Goal: Task Accomplishment & Management: Manage account settings

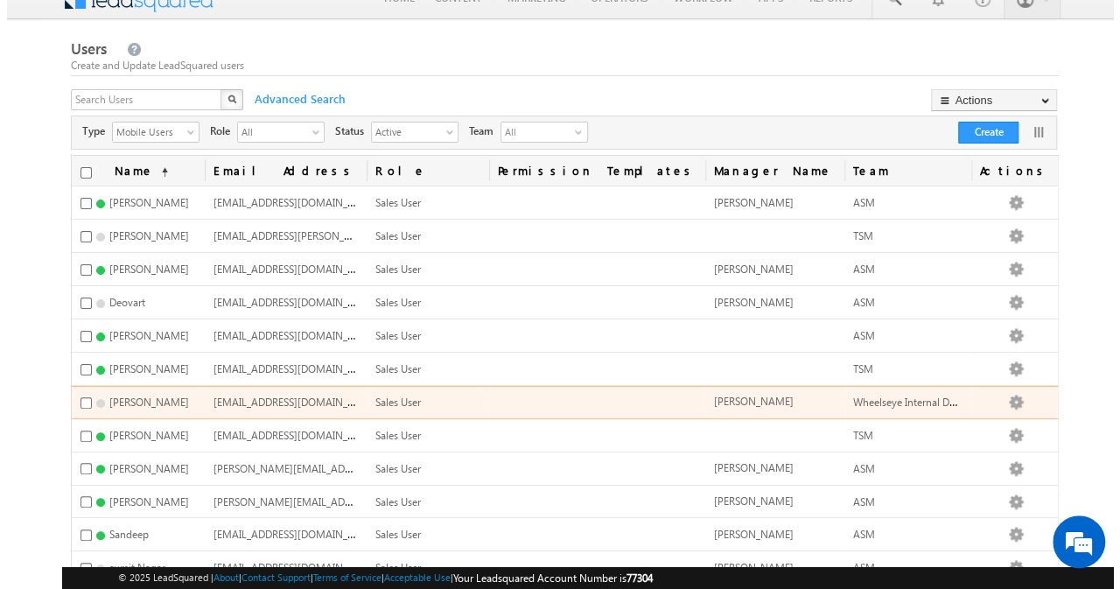
scroll to position [21, 0]
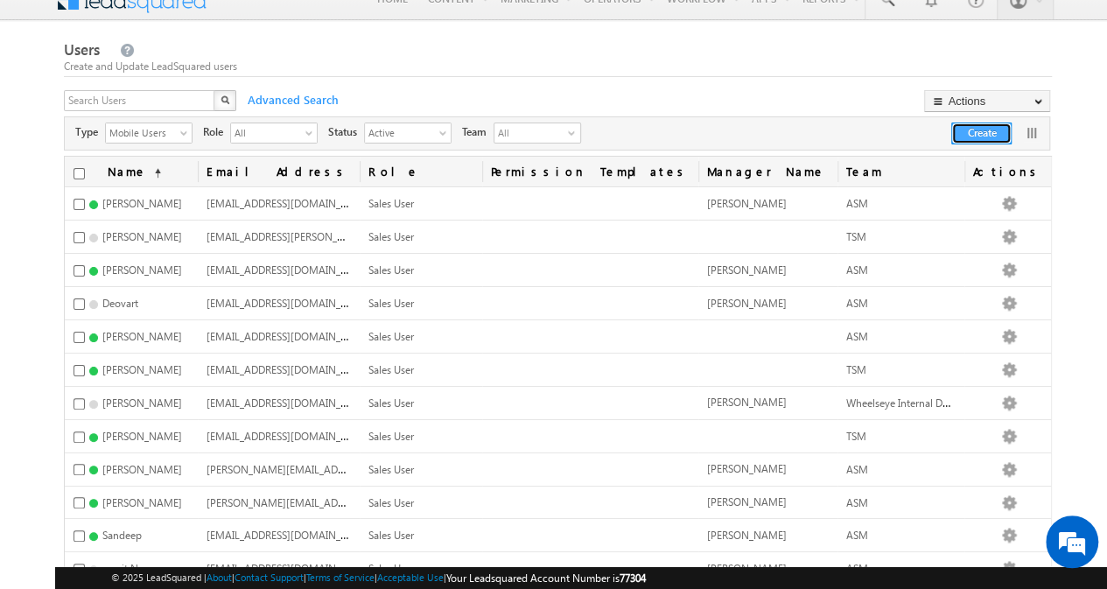
click at [952, 135] on button "Create" at bounding box center [981, 133] width 60 height 22
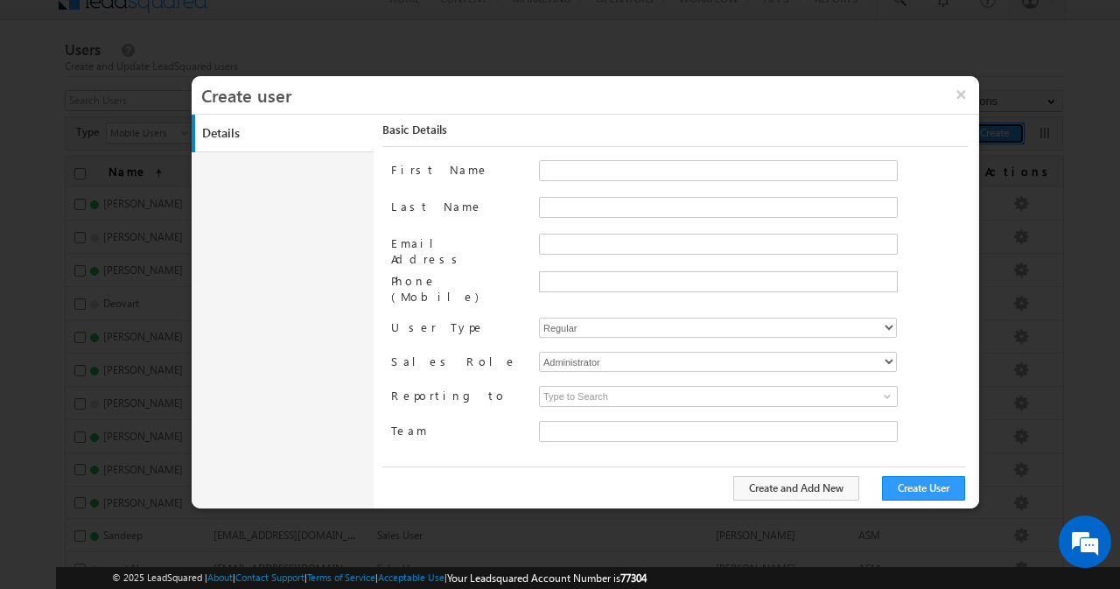
type input "8fd168a0-0a10-11f0-b09f-06552295b277"
click at [577, 165] on input "First Name" at bounding box center [718, 170] width 359 height 21
type input "[PERSON_NAME]"
click at [598, 234] on input "Email Address" at bounding box center [718, 244] width 359 height 21
paste input "[PERSON_NAME][EMAIL_ADDRESS][DOMAIN_NAME]"
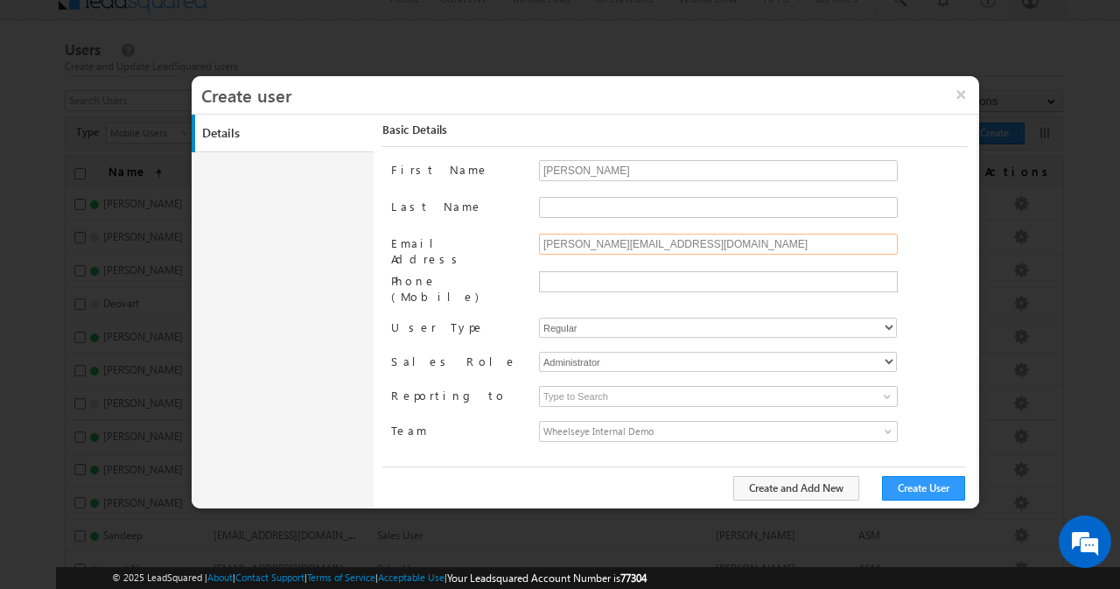
type input "[PERSON_NAME][EMAIL_ADDRESS][DOMAIN_NAME]"
click at [593, 318] on select "Regular Mobile" at bounding box center [718, 328] width 358 height 20
select select "1"
click at [539, 318] on select "Regular Mobile" at bounding box center [718, 328] width 358 height 20
type input "8fd168a0-0a10-11f0-b09f-06552295b277"
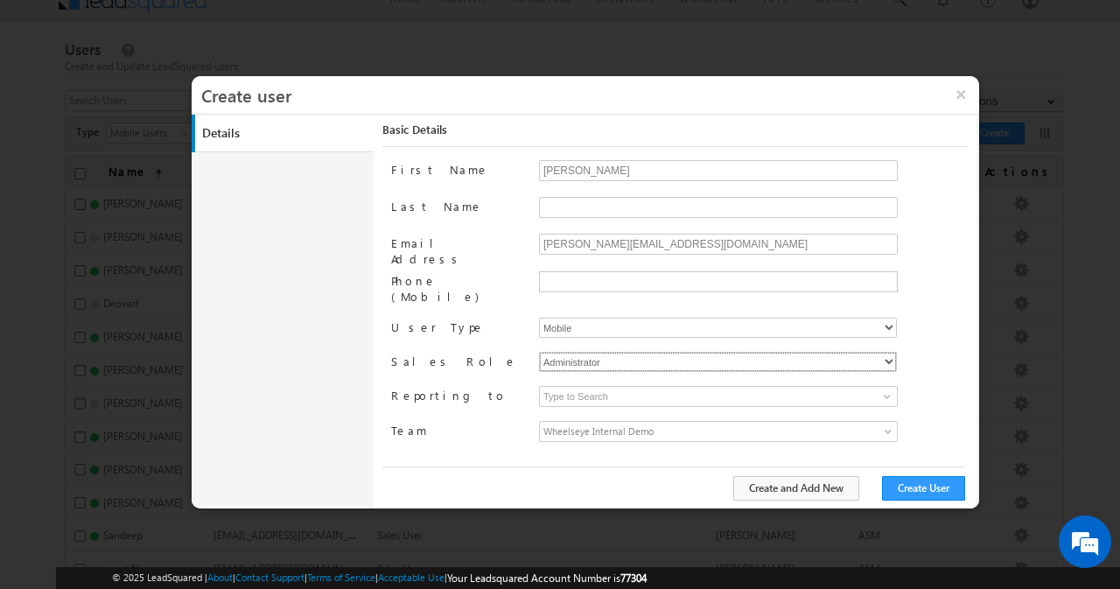
click at [595, 352] on select "Administrator Marketing User Sales Manager Sales User" at bounding box center [718, 362] width 358 height 20
select select "Sales_User"
click at [539, 352] on select "Administrator Marketing User Sales Manager Sales User" at bounding box center [718, 362] width 358 height 20
type input "8fd168a0-0a10-11f0-b09f-06552295b277"
click at [660, 386] on input at bounding box center [718, 396] width 359 height 21
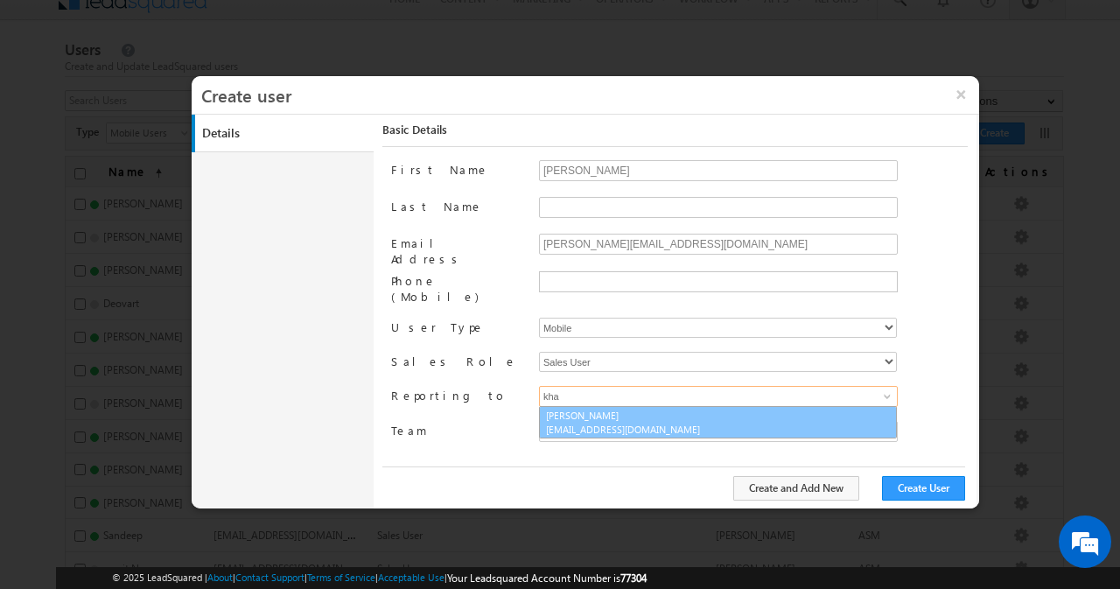
click at [625, 423] on span "[EMAIL_ADDRESS][DOMAIN_NAME]" at bounding box center [624, 429] width 157 height 13
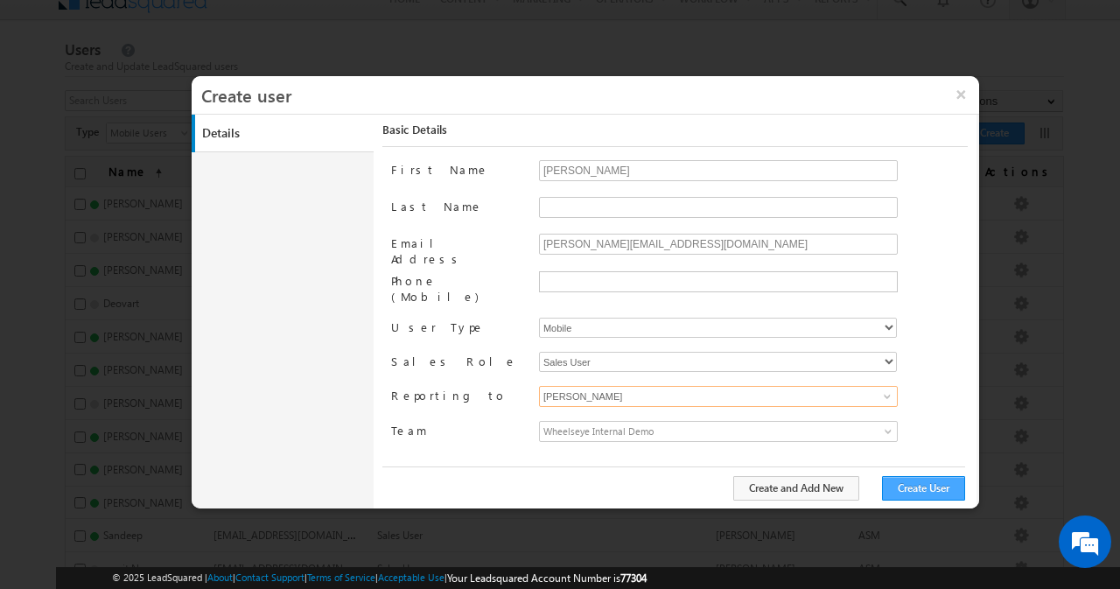
type input "[PERSON_NAME]"
click at [913, 495] on button "Create User" at bounding box center [923, 488] width 83 height 24
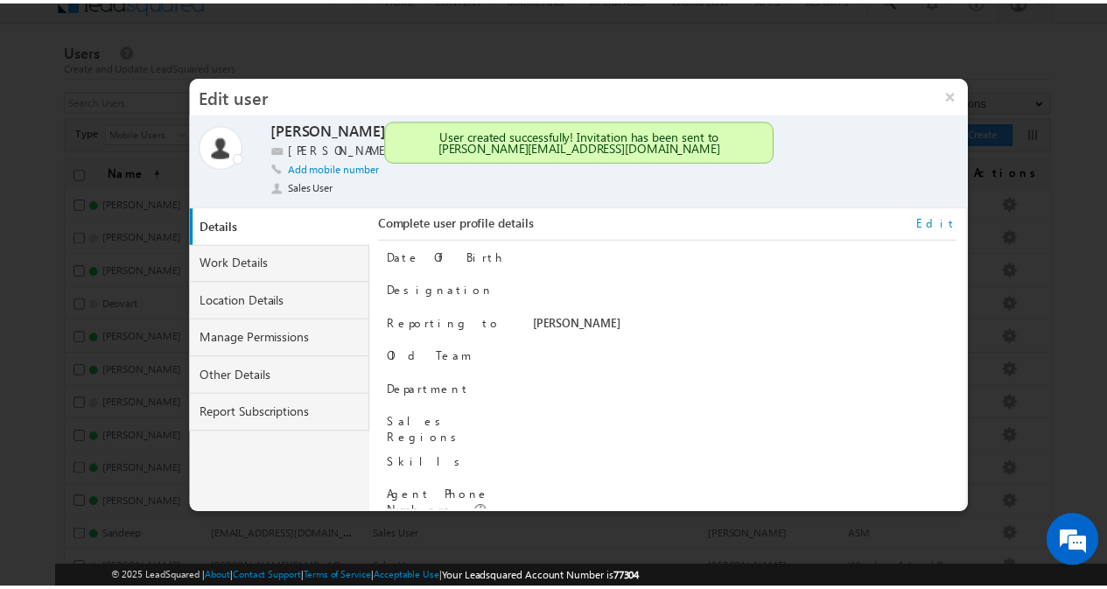
scroll to position [217, 0]
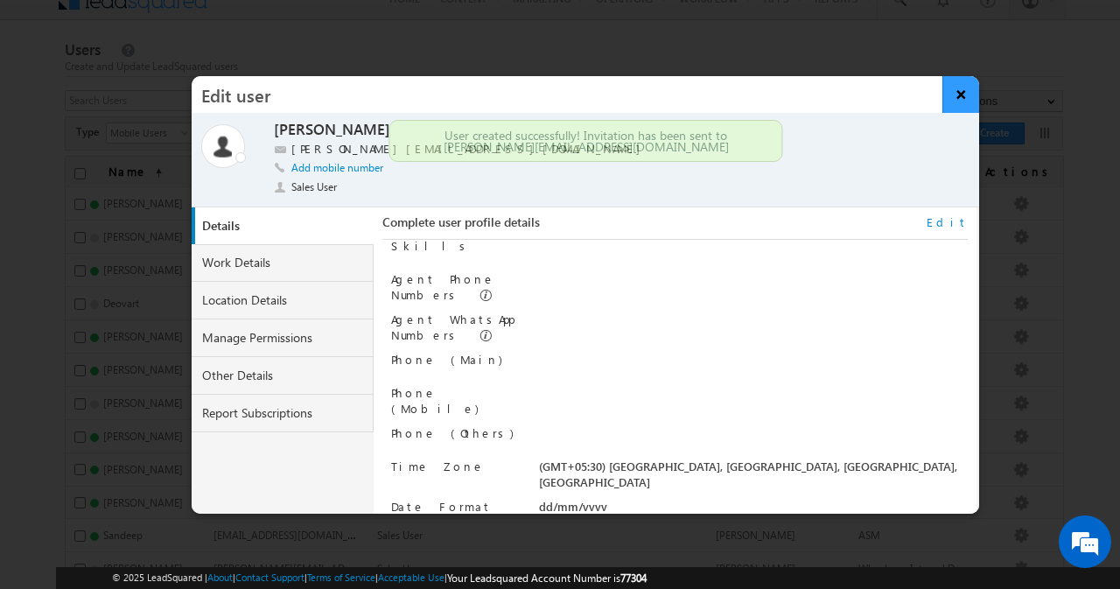
click at [957, 92] on button "×" at bounding box center [961, 94] width 38 height 37
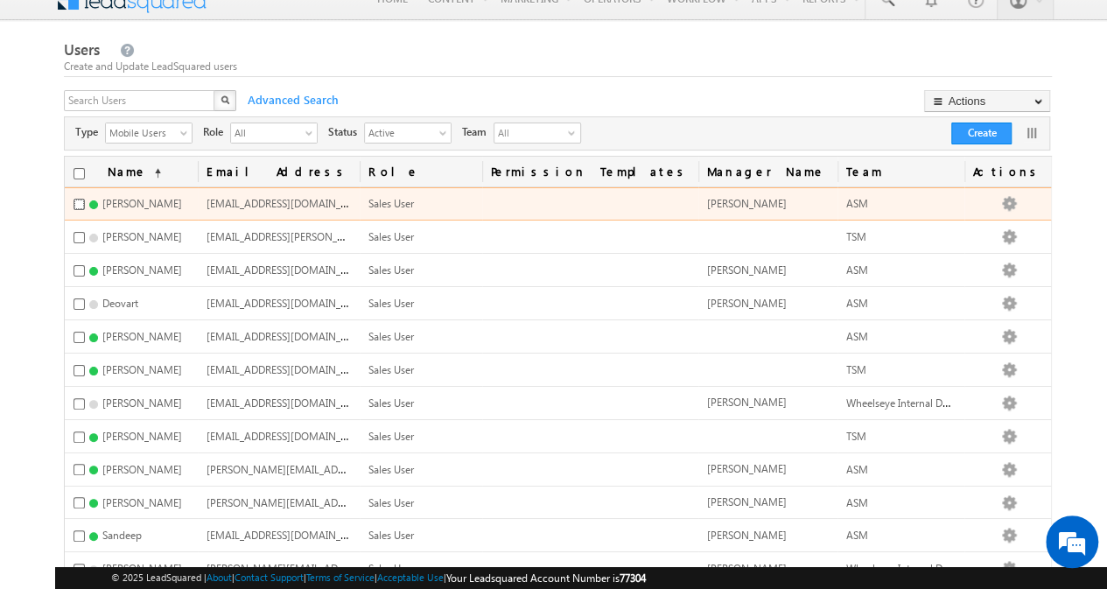
click at [79, 199] on input "checkbox" at bounding box center [78, 204] width 11 height 11
checkbox input "true"
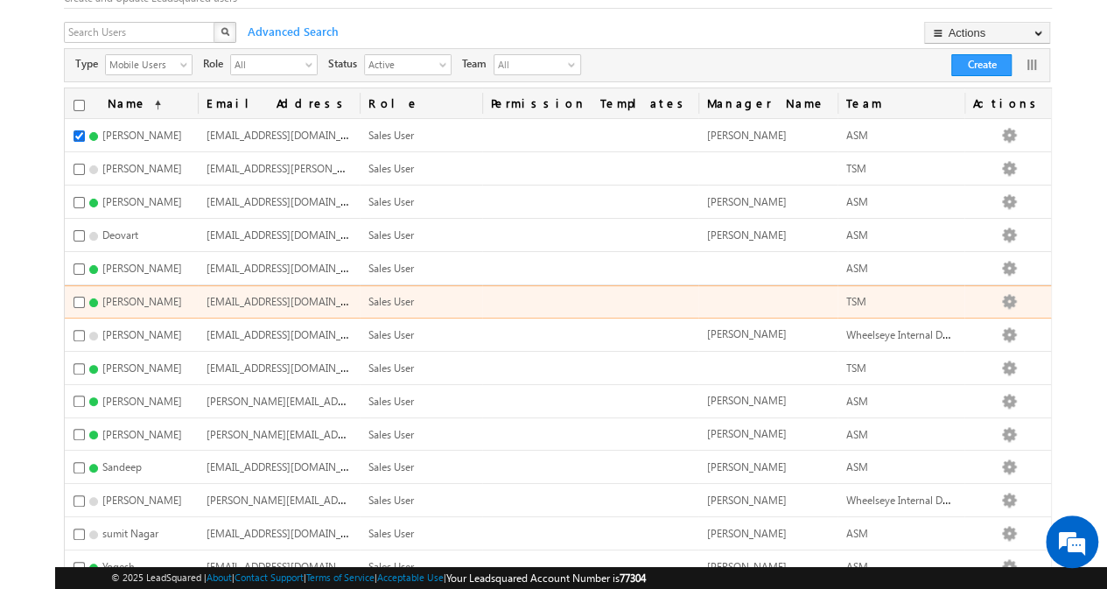
scroll to position [136, 0]
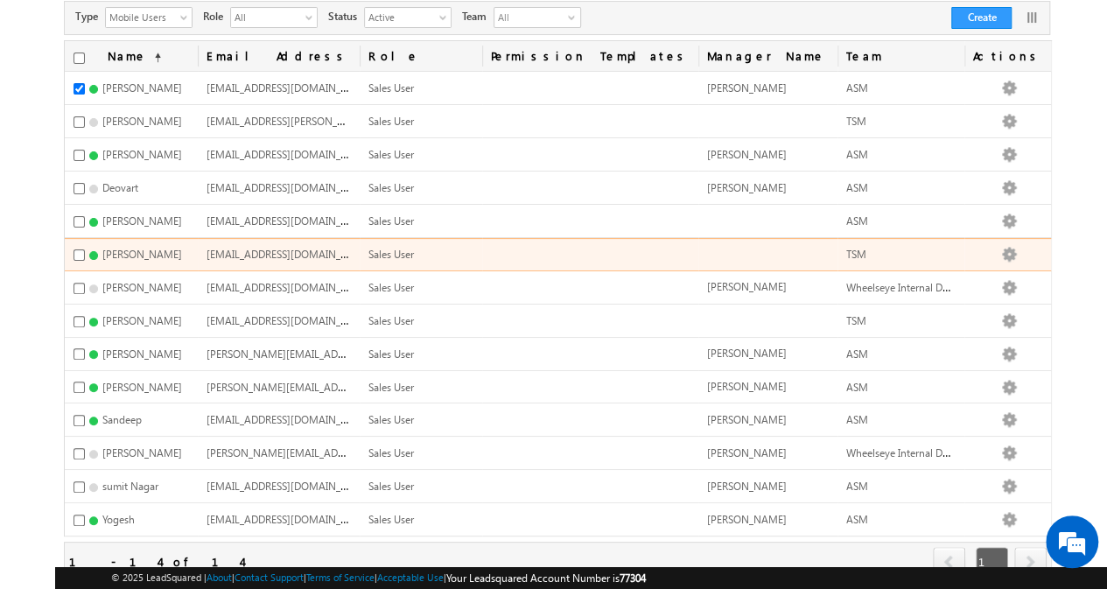
click at [72, 245] on td "[PERSON_NAME]" at bounding box center [131, 254] width 132 height 33
click at [76, 249] on input "checkbox" at bounding box center [78, 254] width 11 height 11
checkbox input "true"
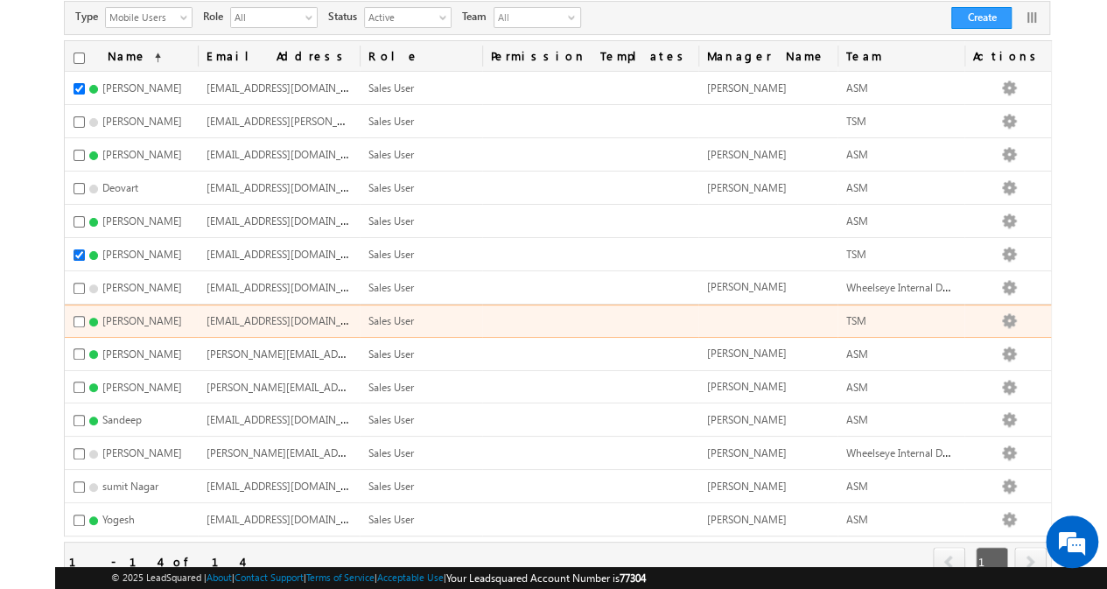
scroll to position [172, 0]
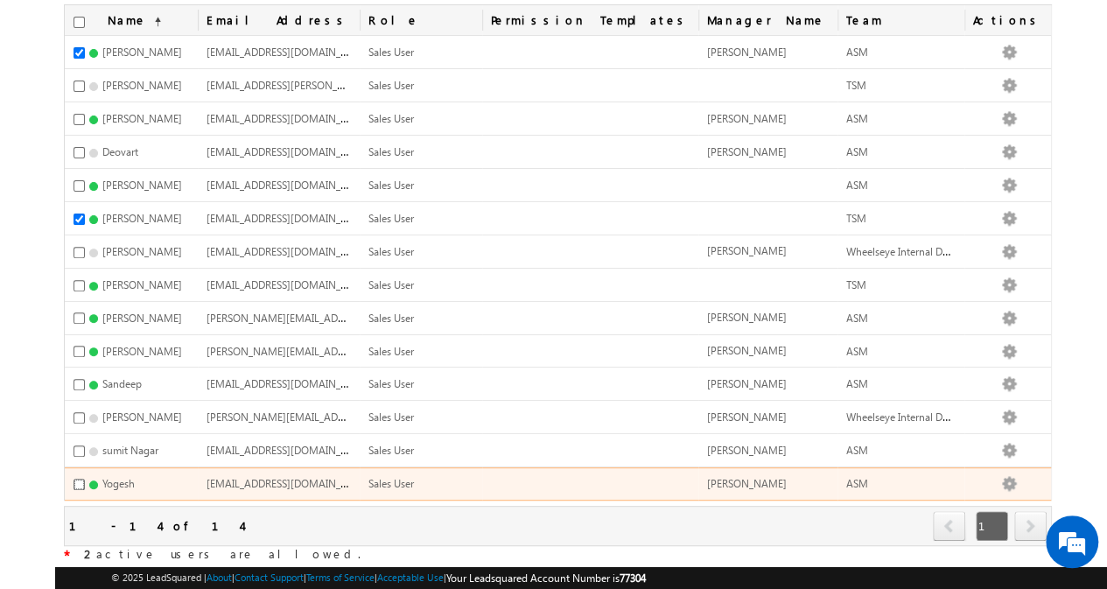
click at [79, 479] on input "checkbox" at bounding box center [78, 484] width 11 height 11
checkbox input "true"
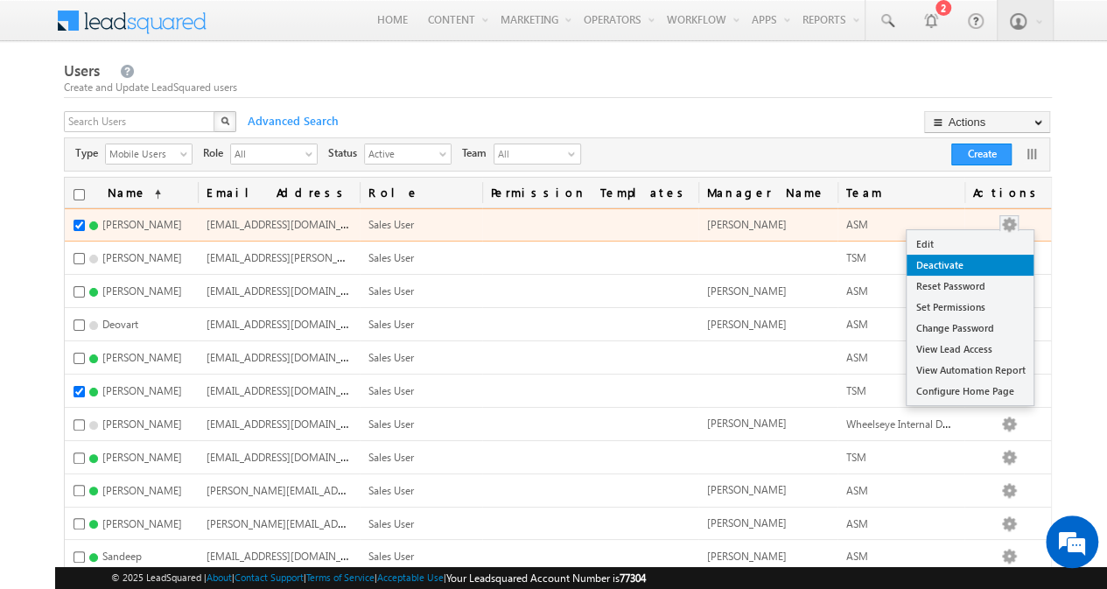
click at [1015, 265] on link "Deactivate" at bounding box center [969, 265] width 127 height 21
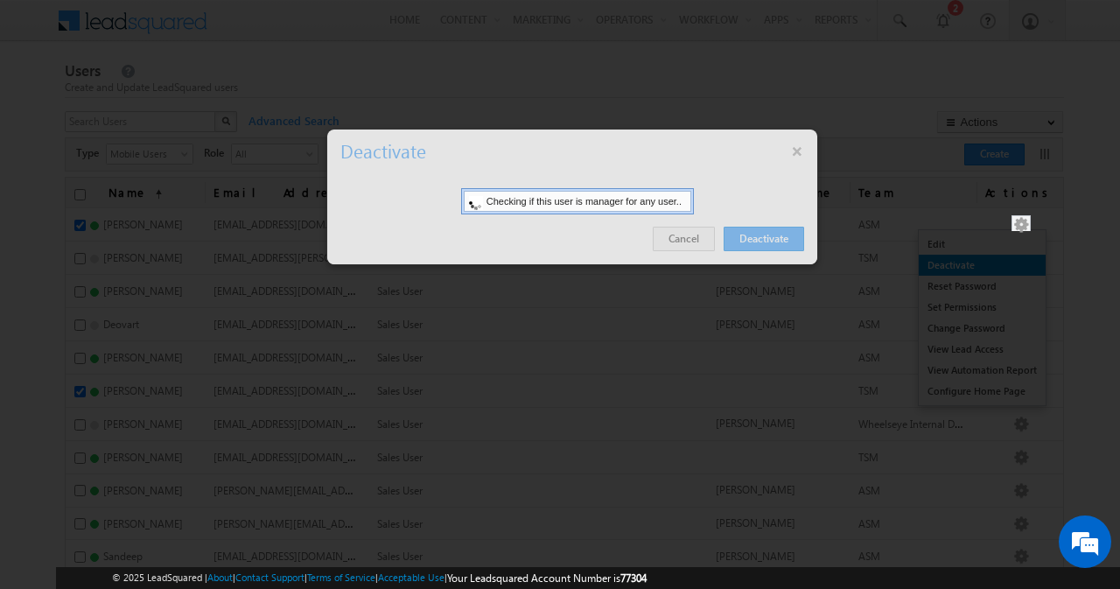
click at [979, 260] on div at bounding box center [560, 294] width 1120 height 589
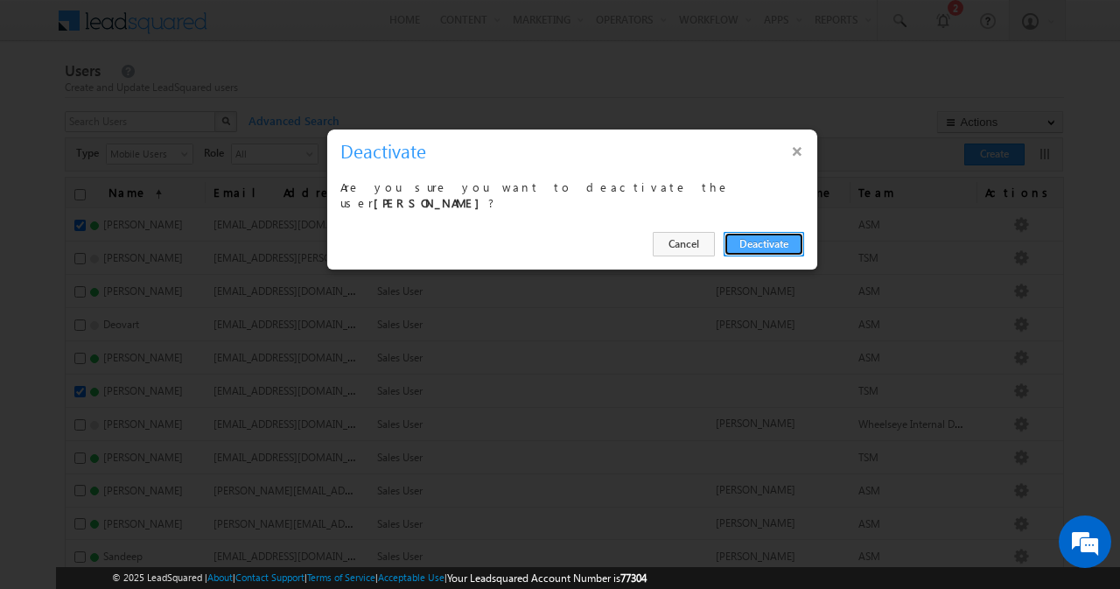
click at [791, 234] on button "Deactivate" at bounding box center [763, 244] width 80 height 24
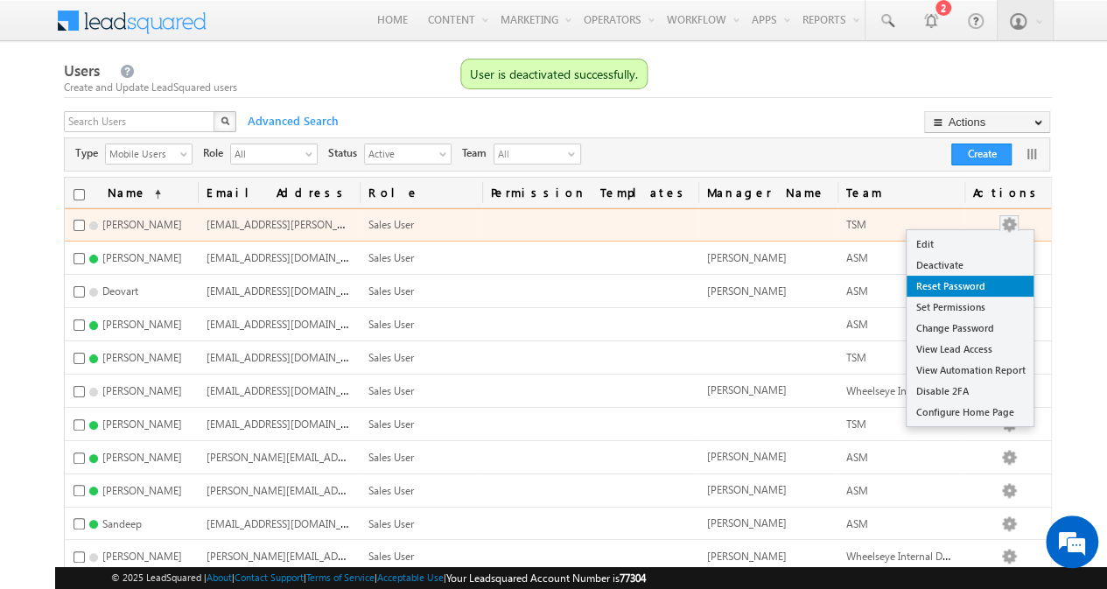
scroll to position [188, 0]
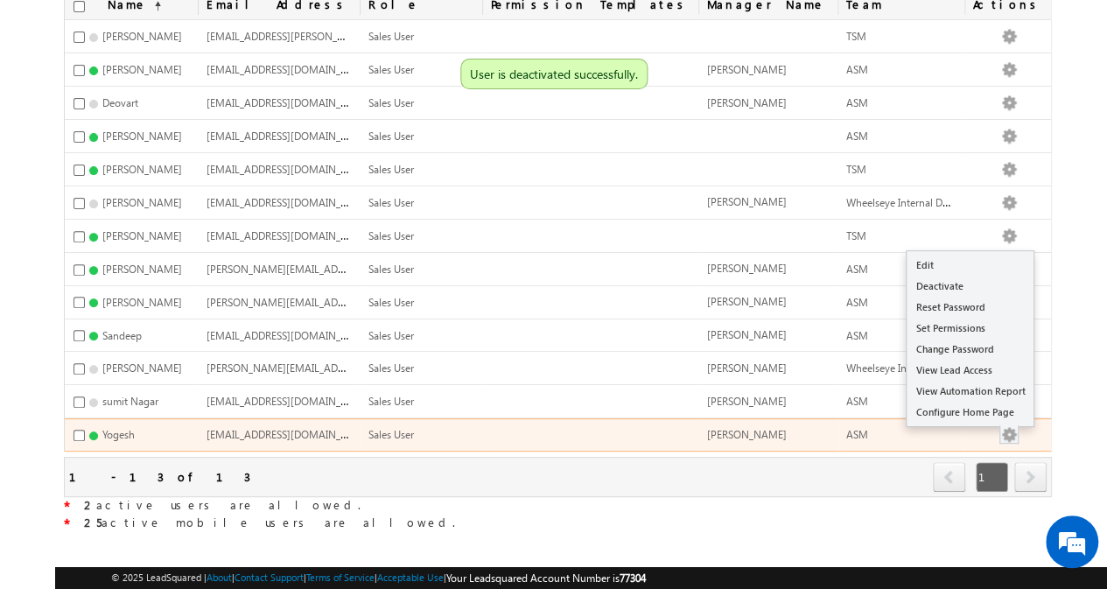
click at [1017, 426] on button "button" at bounding box center [1008, 434] width 17 height 17
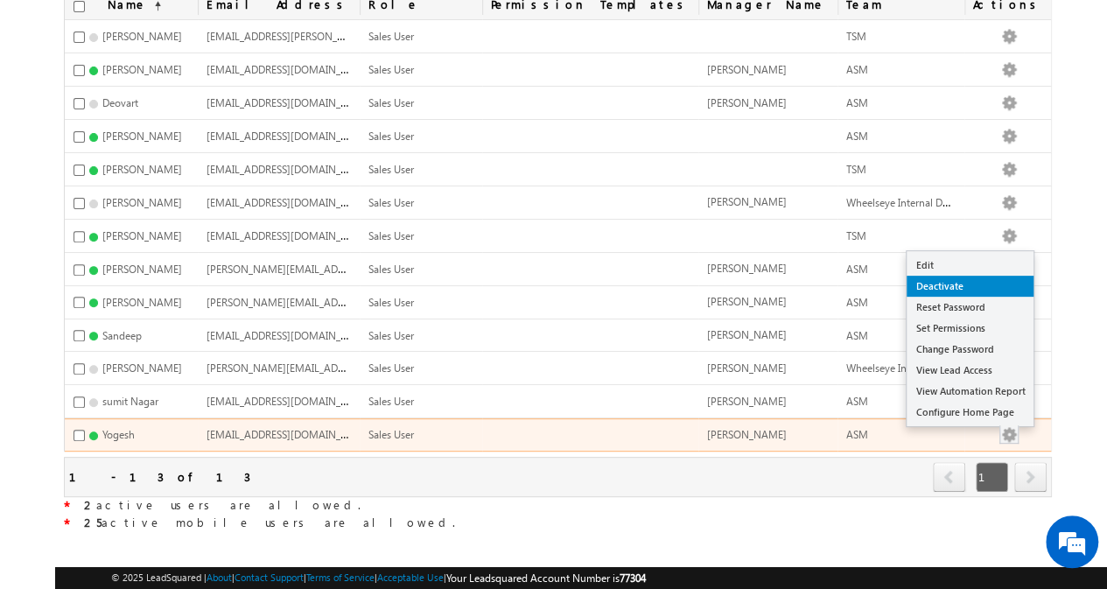
click at [998, 277] on link "Deactivate" at bounding box center [969, 286] width 127 height 21
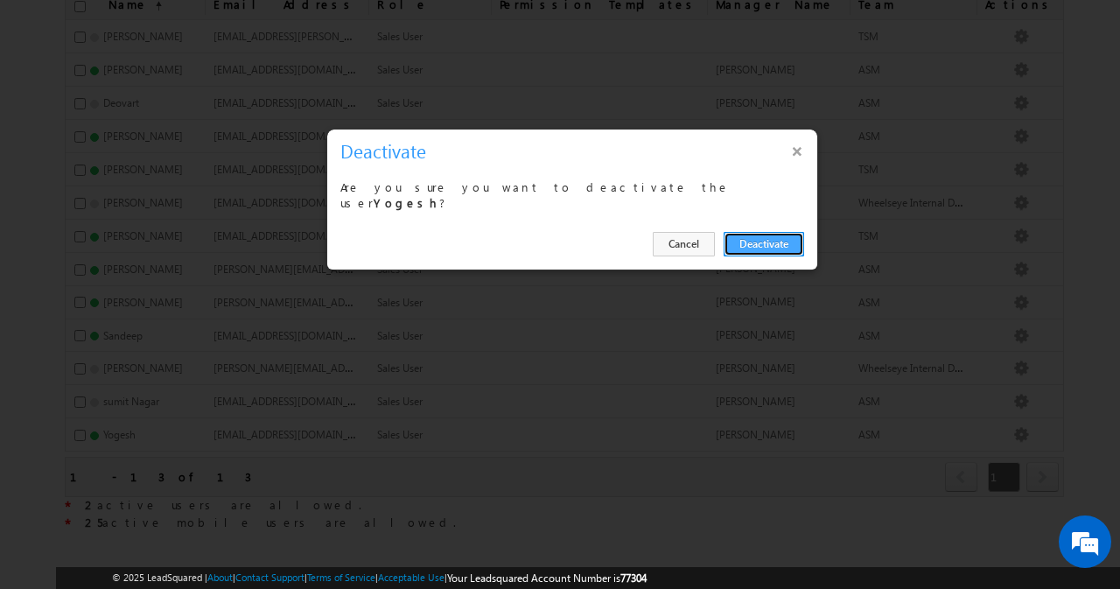
click at [786, 235] on button "Deactivate" at bounding box center [763, 244] width 80 height 24
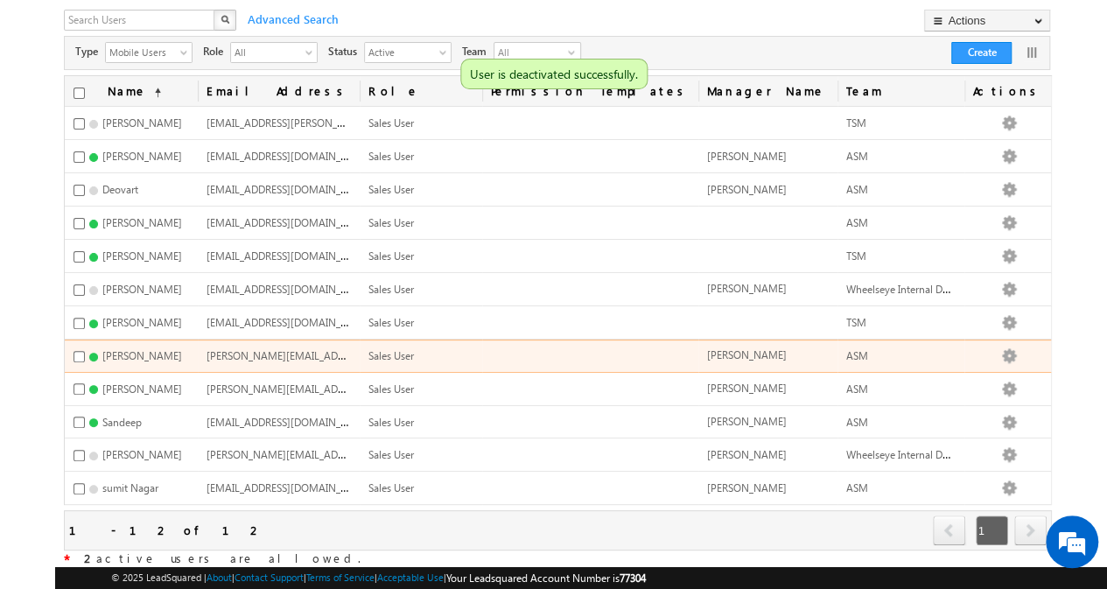
scroll to position [101, 0]
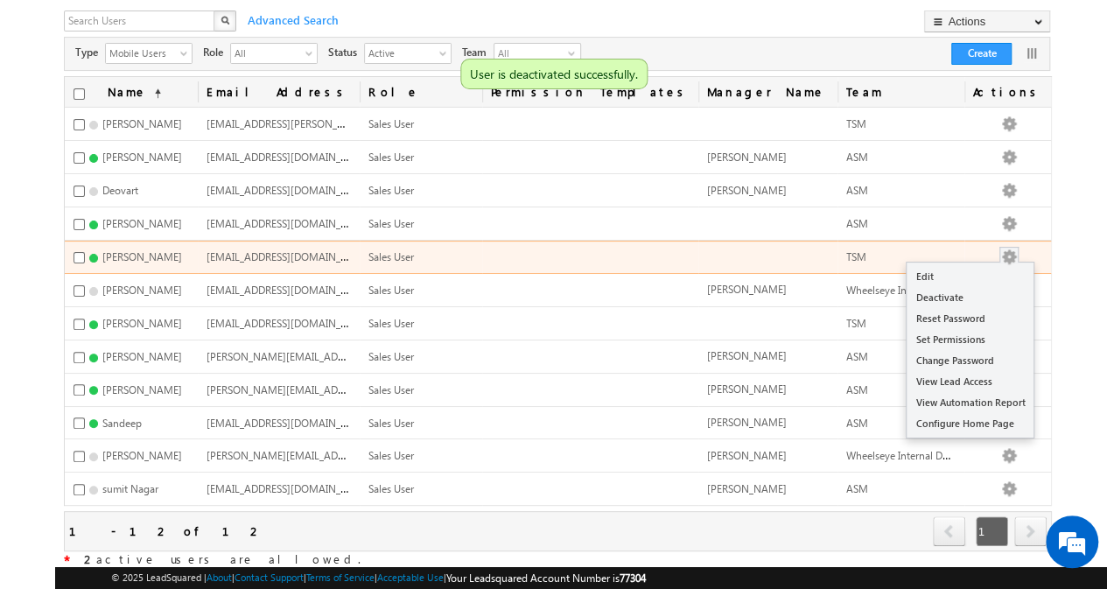
click at [1017, 254] on button "button" at bounding box center [1008, 256] width 17 height 17
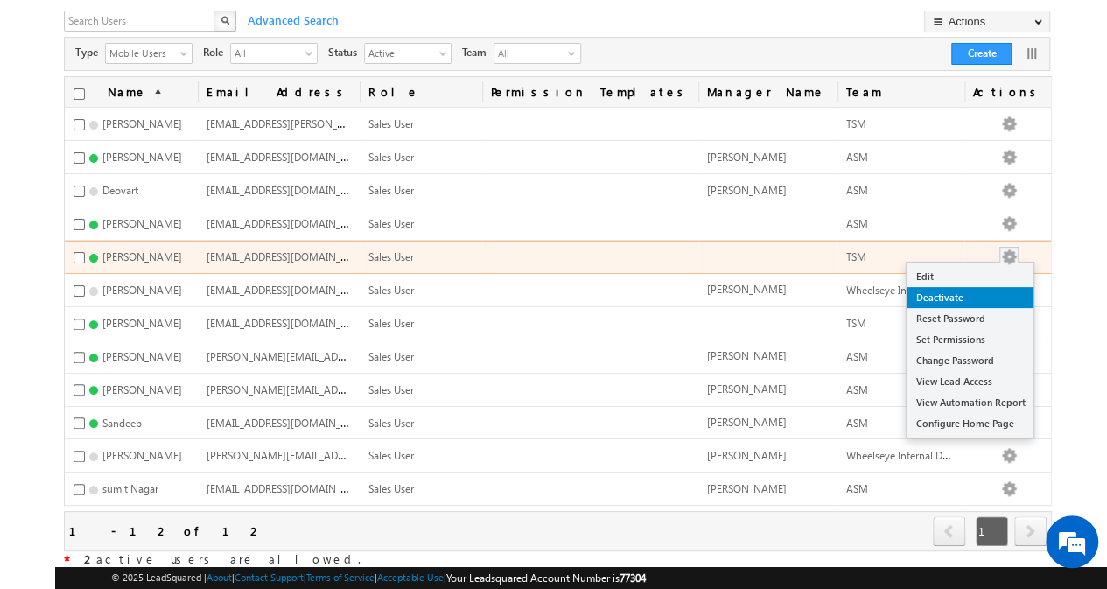
click at [975, 291] on link "Deactivate" at bounding box center [969, 297] width 127 height 21
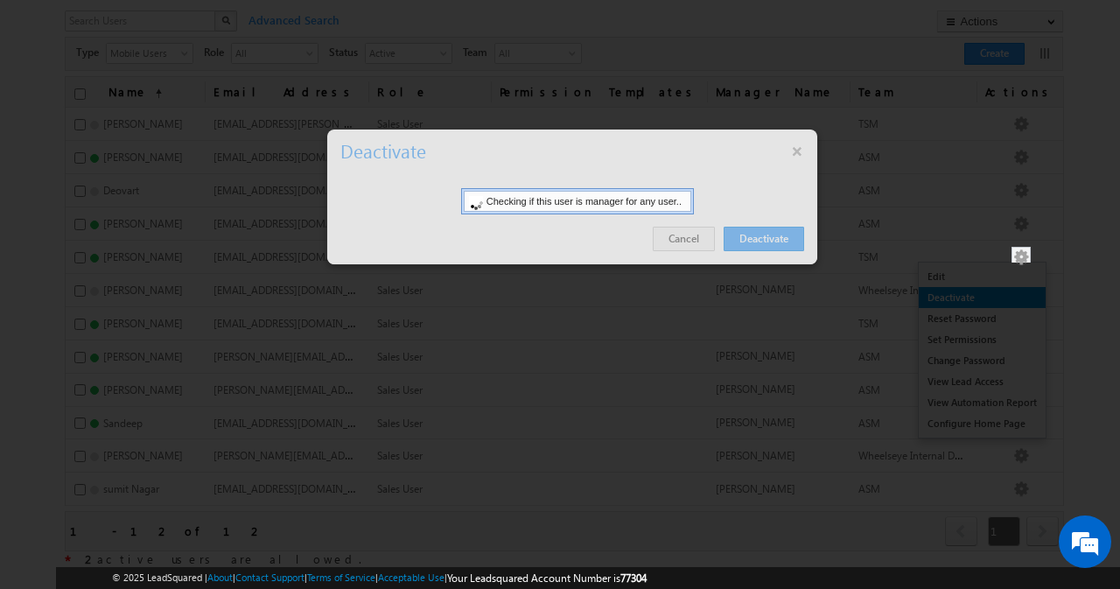
click at [975, 291] on div at bounding box center [560, 294] width 1120 height 589
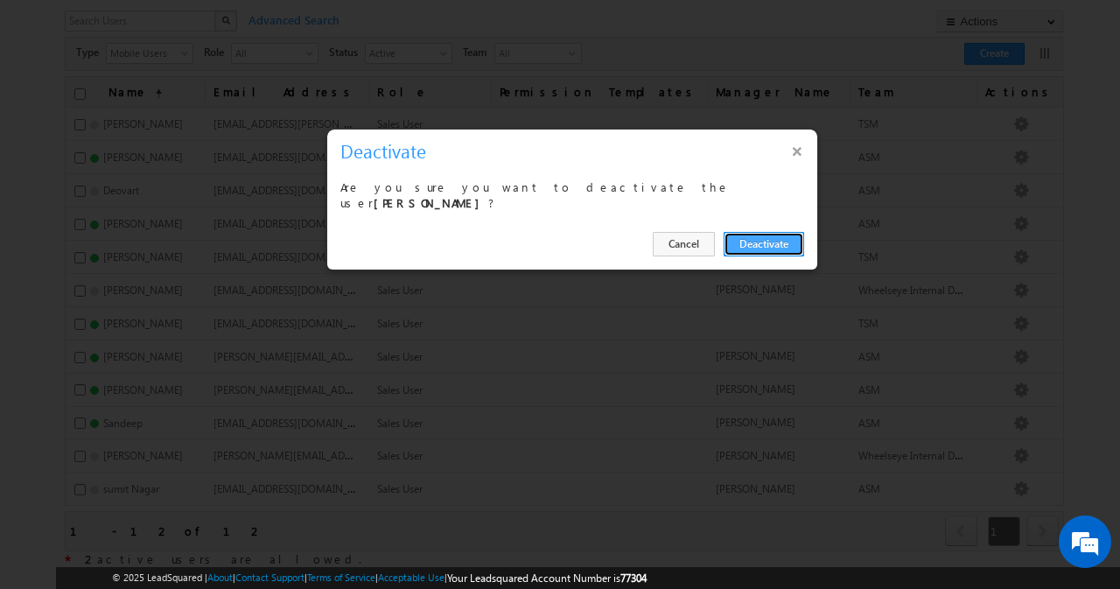
click at [746, 234] on button "Deactivate" at bounding box center [763, 244] width 80 height 24
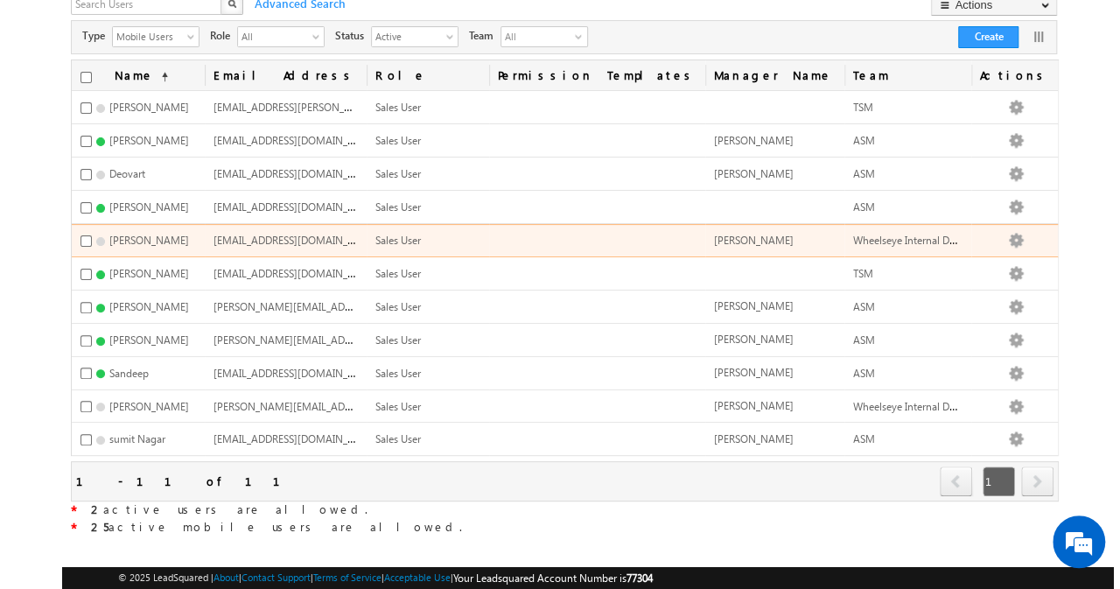
scroll to position [123, 0]
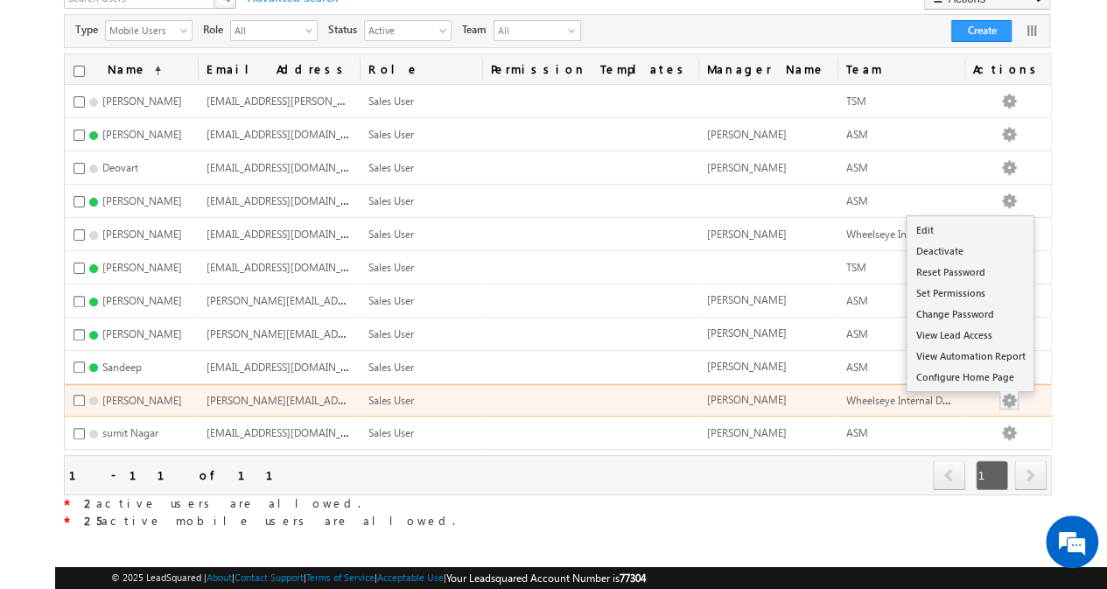
click at [1017, 392] on button "button" at bounding box center [1008, 400] width 17 height 17
click at [999, 220] on link "Edit" at bounding box center [969, 230] width 127 height 21
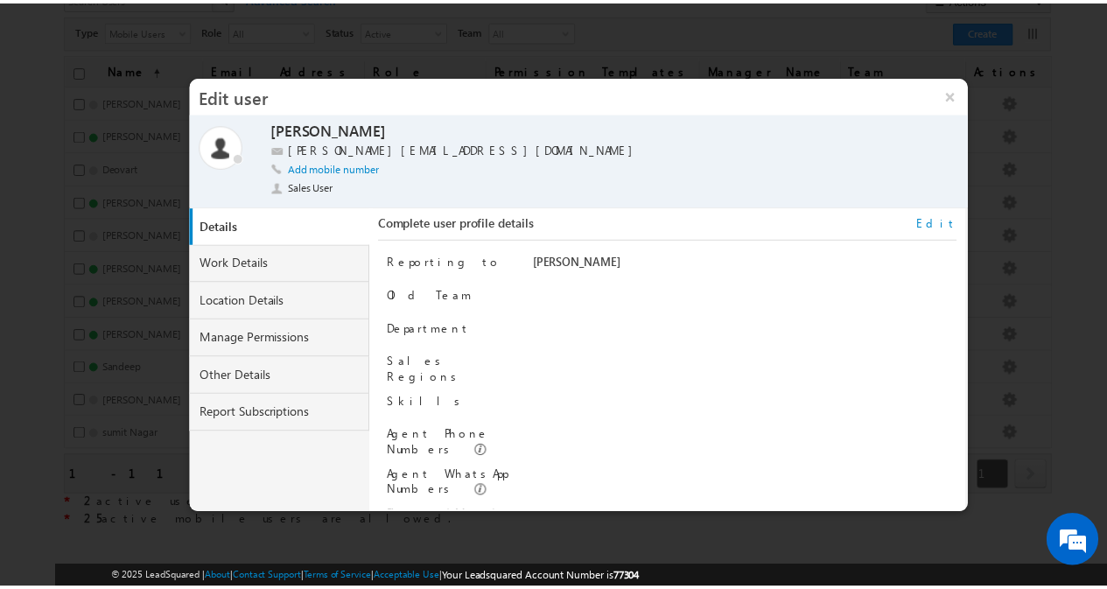
scroll to position [217, 0]
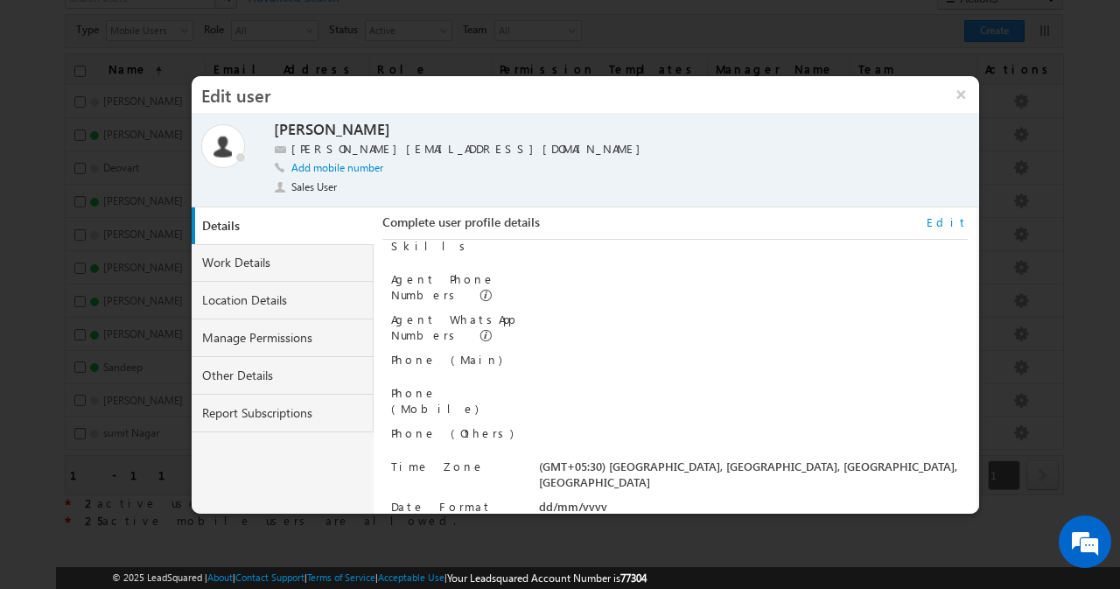
click at [1025, 172] on div at bounding box center [560, 294] width 1120 height 589
click at [966, 96] on button "×" at bounding box center [961, 94] width 38 height 37
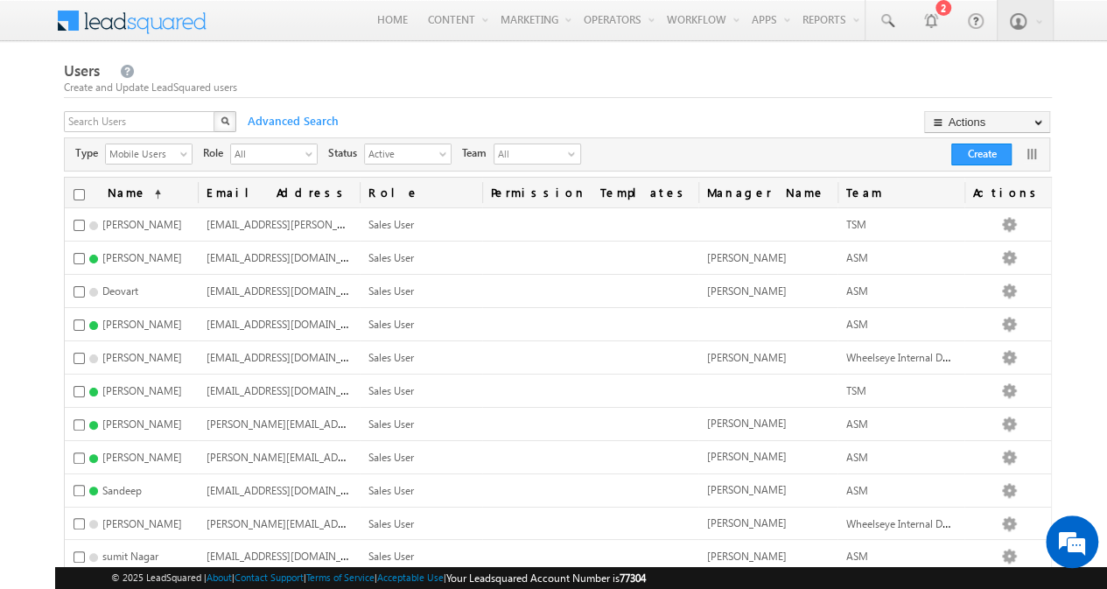
scroll to position [123, 0]
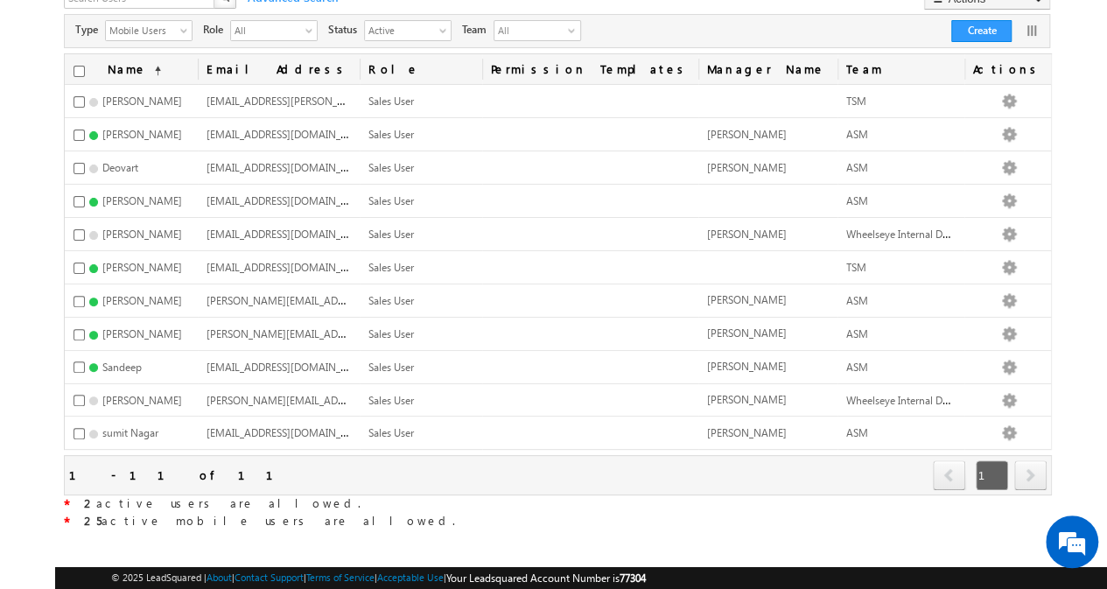
click at [42, 243] on body "Menu [PERSON_NAME] [PERSON_NAME] .jain @whee lseye" at bounding box center [553, 217] width 1107 height 681
